Goal: Navigation & Orientation: Find specific page/section

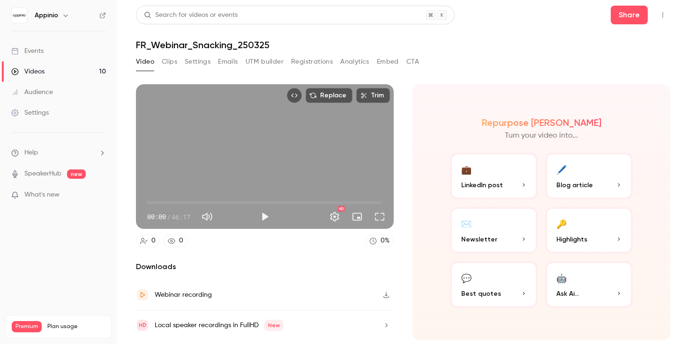
click at [387, 296] on icon "button" at bounding box center [385, 295] width 7 height 7
click at [324, 61] on button "Registrations" at bounding box center [312, 61] width 42 height 15
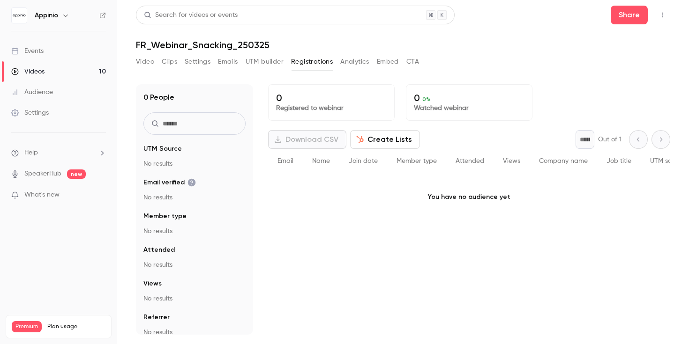
click at [47, 73] on link "Videos 10" at bounding box center [58, 71] width 117 height 21
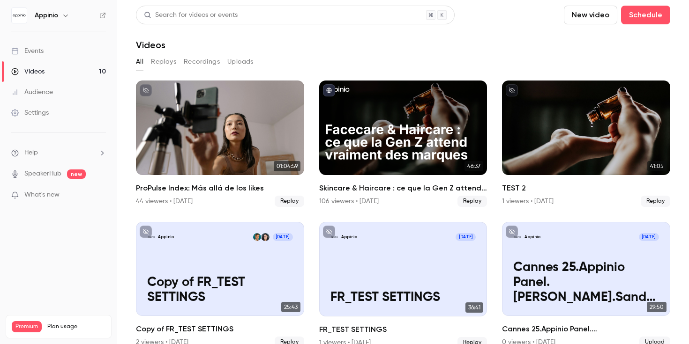
click at [48, 50] on link "Events" at bounding box center [58, 51] width 117 height 21
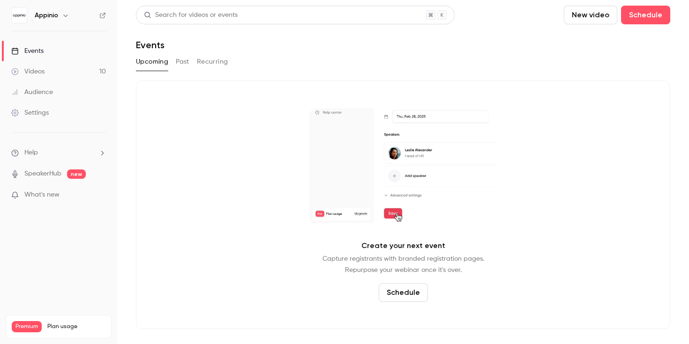
click at [189, 63] on button "Past" at bounding box center [183, 61] width 14 height 15
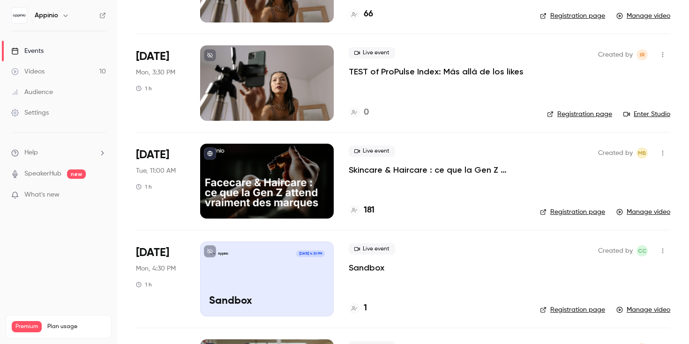
scroll to position [176, 0]
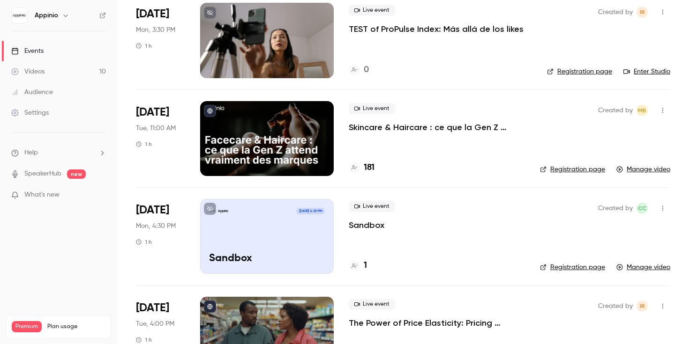
click at [570, 169] on link "Registration page" at bounding box center [572, 169] width 65 height 9
